Goal: Complete application form

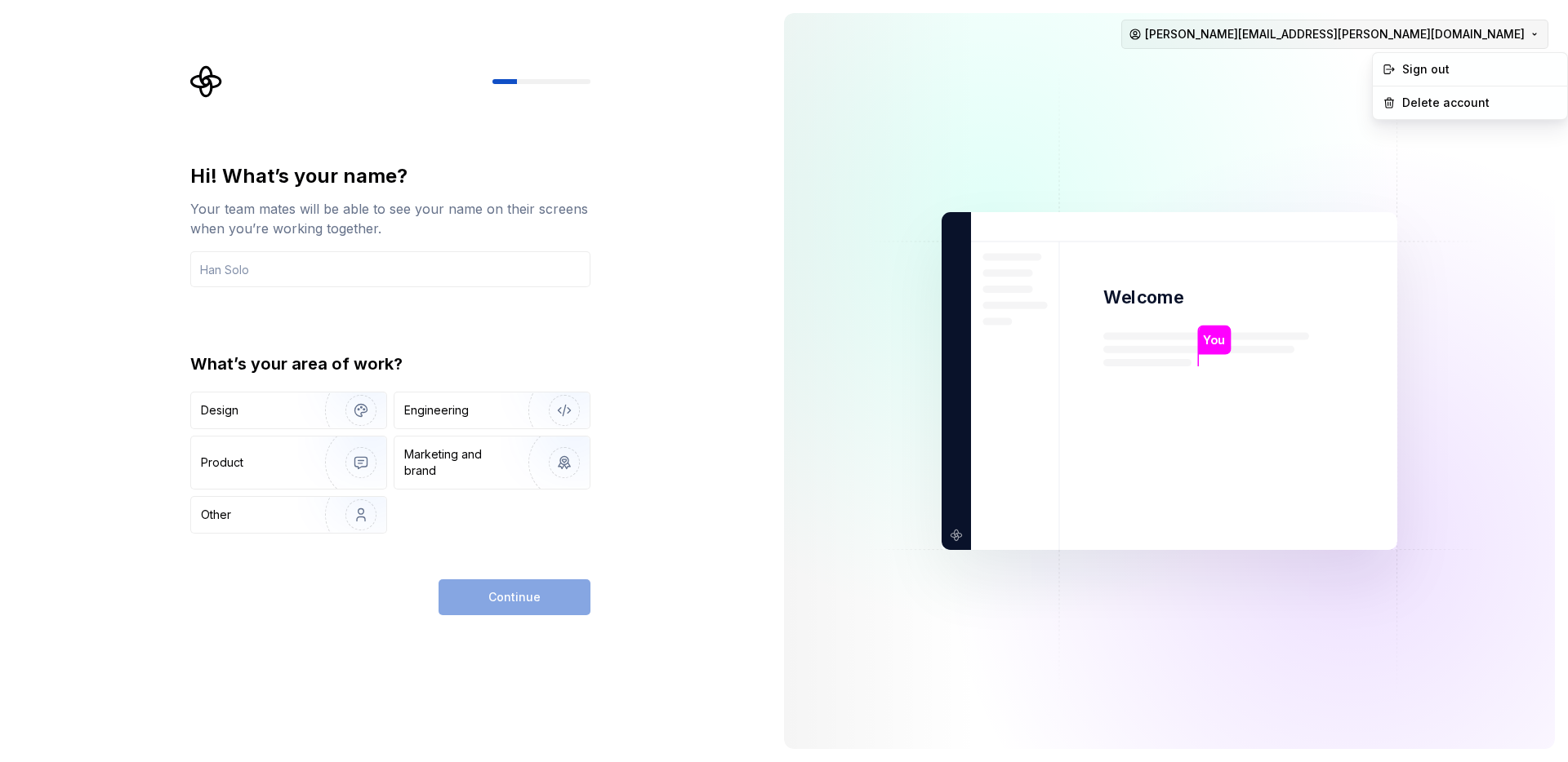
click at [1452, 35] on html "Hi! What’s your name? Your team mates will be able to see your name on their sc…" at bounding box center [784, 381] width 1568 height 762
click at [1449, 67] on div "Sign out" at bounding box center [1478, 69] width 155 height 17
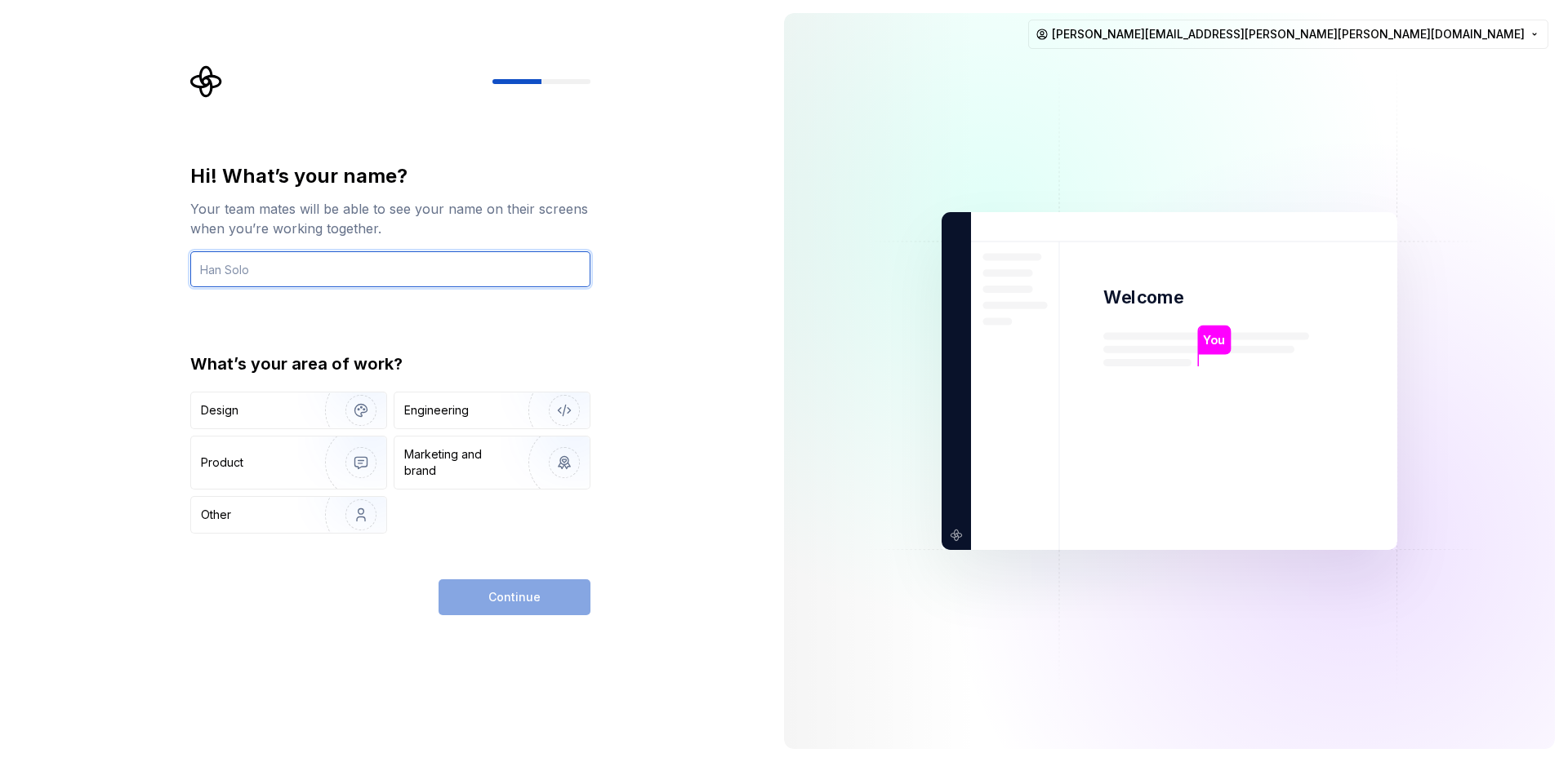
click at [334, 264] on input "text" at bounding box center [391, 269] width 400 height 35
type input "e"
type input "Emily"
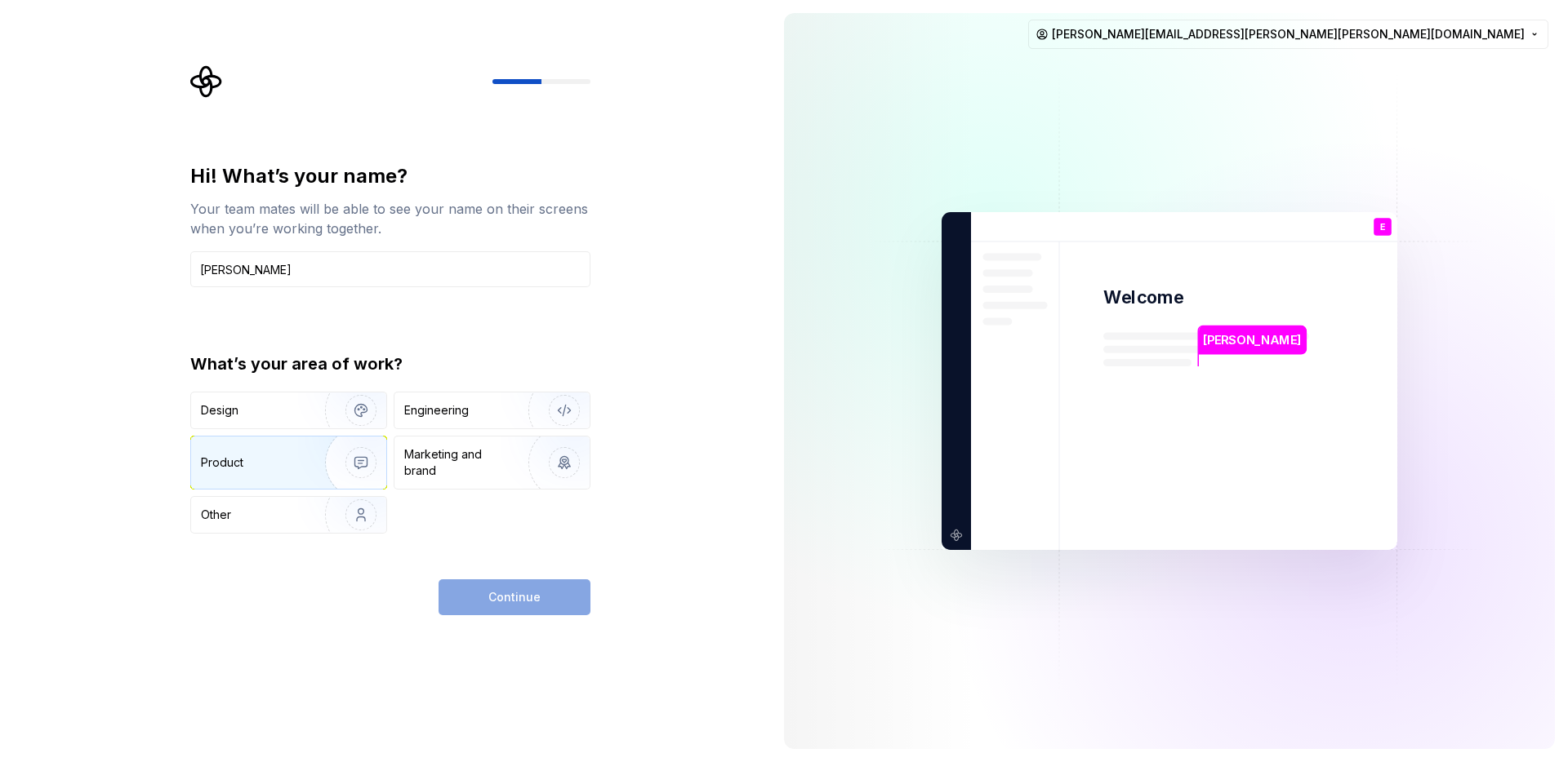
click at [342, 464] on img "button" at bounding box center [350, 462] width 105 height 109
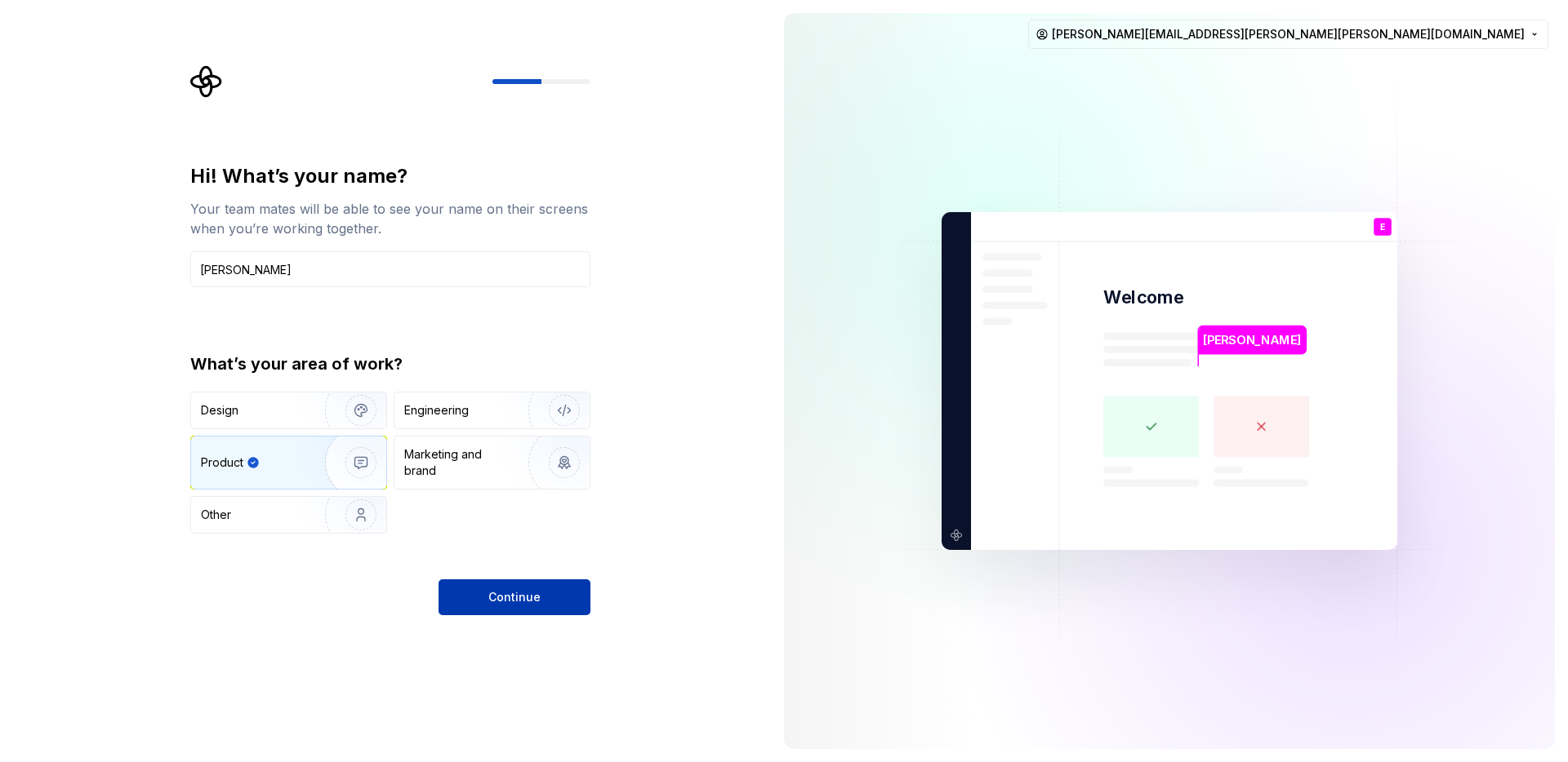
click at [513, 599] on span "Continue" at bounding box center [514, 597] width 52 height 17
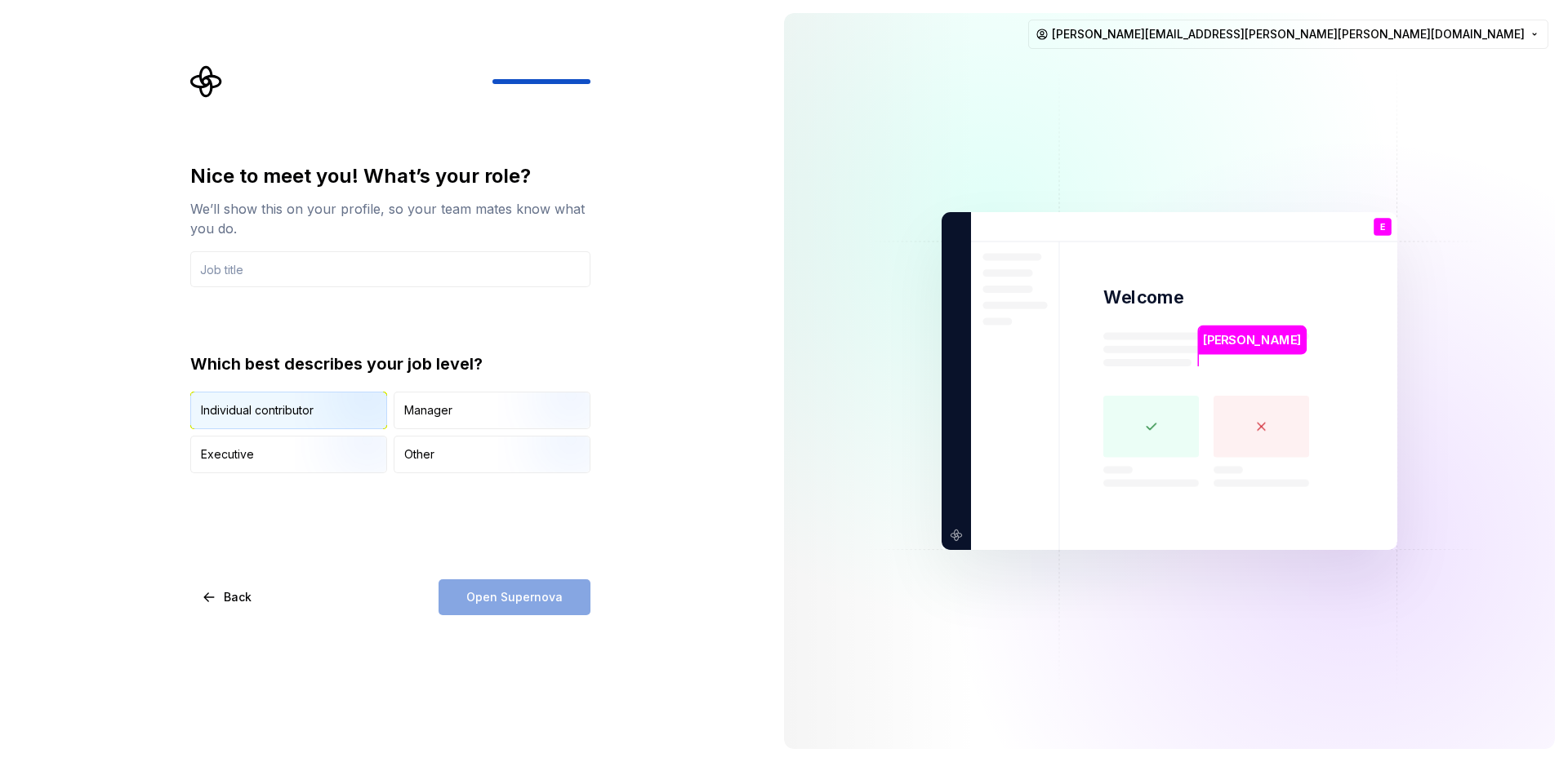
click at [334, 411] on img "button" at bounding box center [347, 431] width 105 height 109
click at [274, 276] on input "text" at bounding box center [391, 269] width 400 height 35
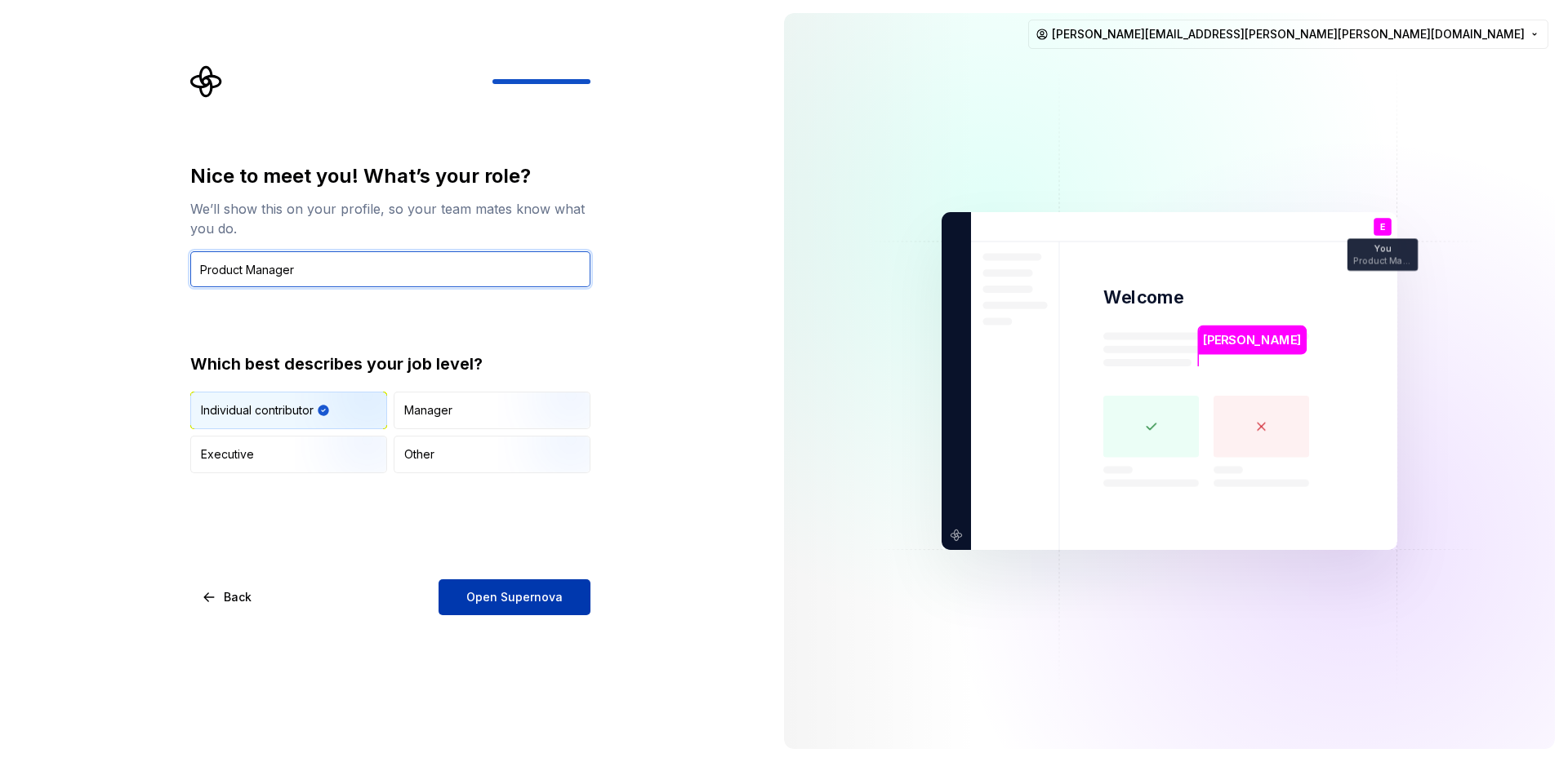
type input "Product Manager"
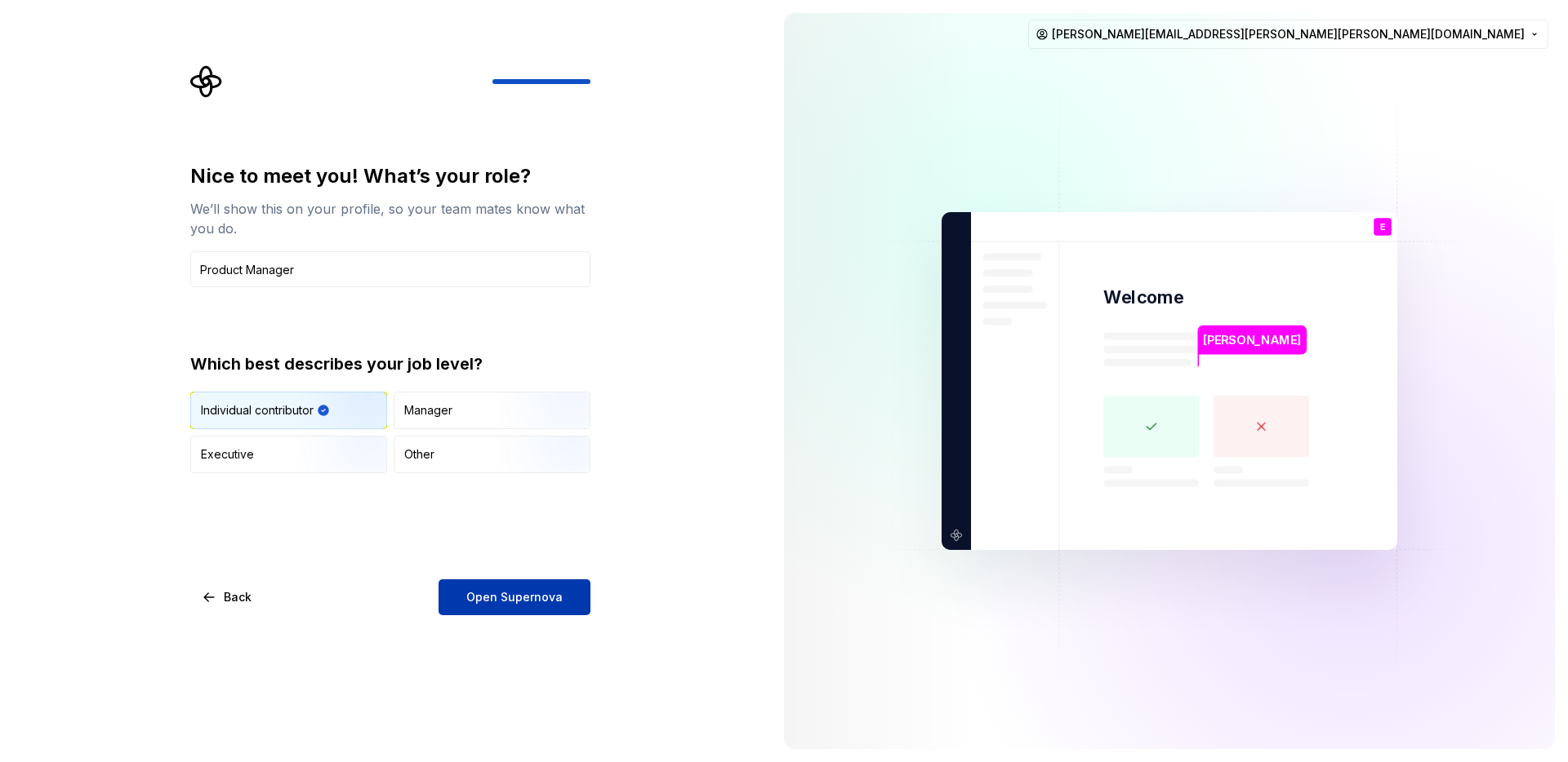
click at [502, 595] on span "Open Supernova" at bounding box center [515, 597] width 97 height 17
